Goal: Check status

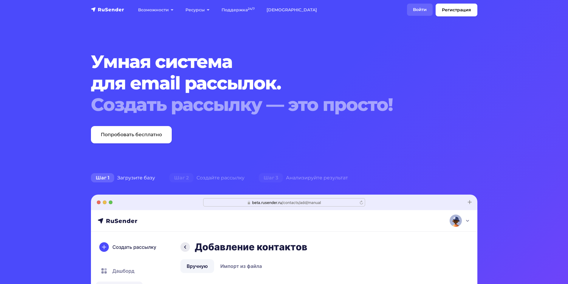
click at [413, 12] on link "Войти" at bounding box center [420, 10] width 26 height 12
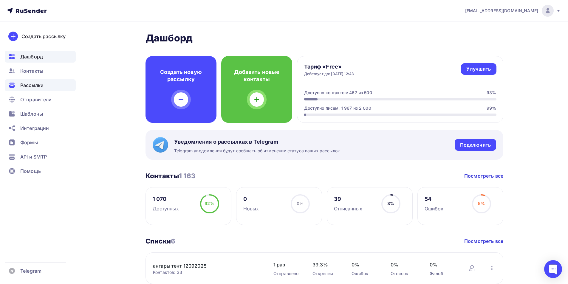
click at [36, 83] on span "Рассылки" at bounding box center [31, 85] width 23 height 7
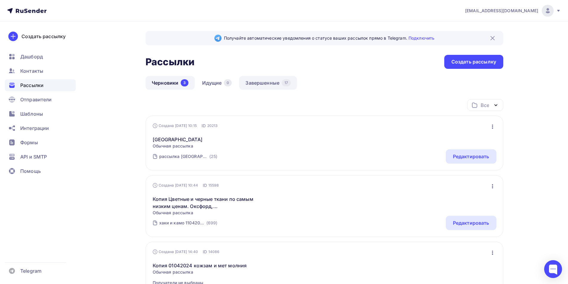
click at [272, 84] on link "Завершенные 17" at bounding box center [268, 83] width 58 height 14
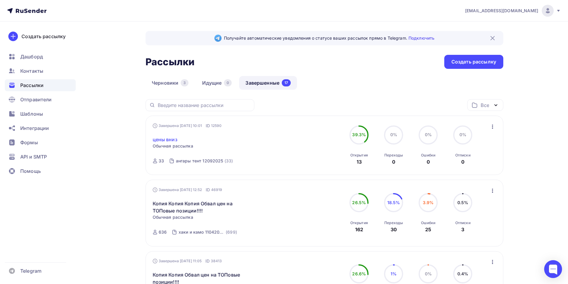
click at [171, 141] on link "цены вниз" at bounding box center [165, 139] width 25 height 7
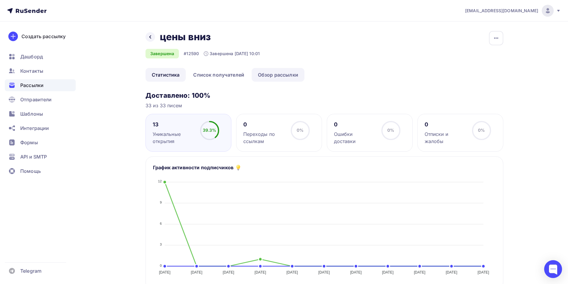
click at [276, 79] on link "Обзор рассылки" at bounding box center [278, 75] width 53 height 14
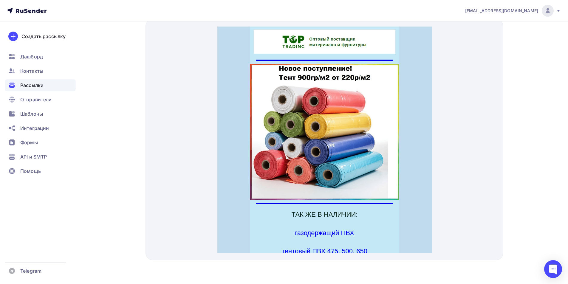
scroll to position [127, 0]
